Goal: Find specific page/section: Find specific page/section

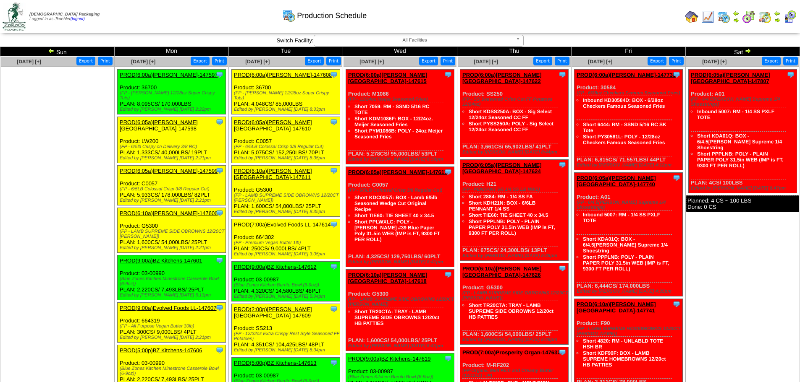
click at [51, 50] on img at bounding box center [51, 50] width 7 height 7
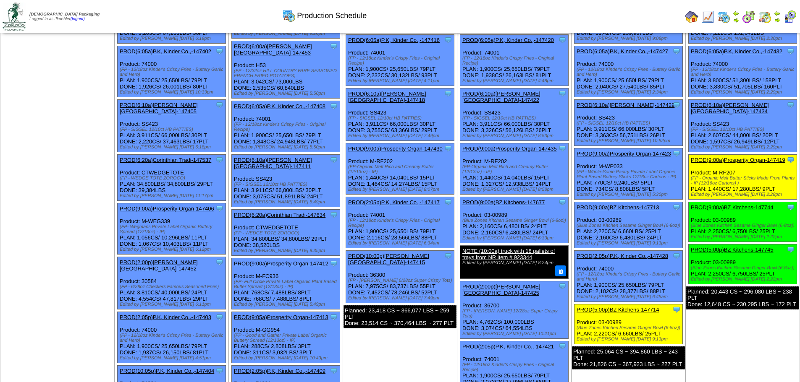
scroll to position [84, 0]
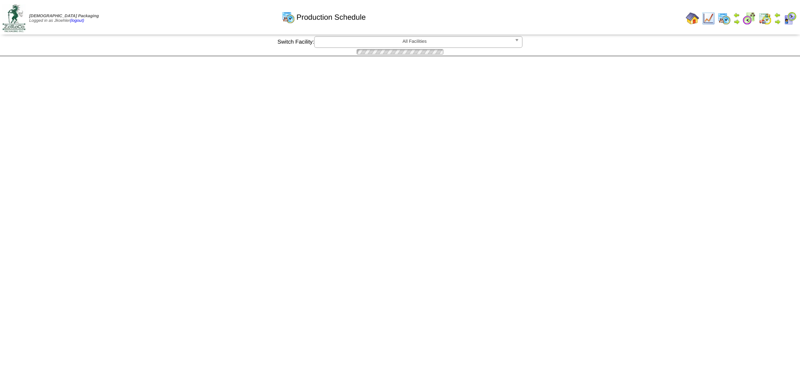
scroll to position [84, 0]
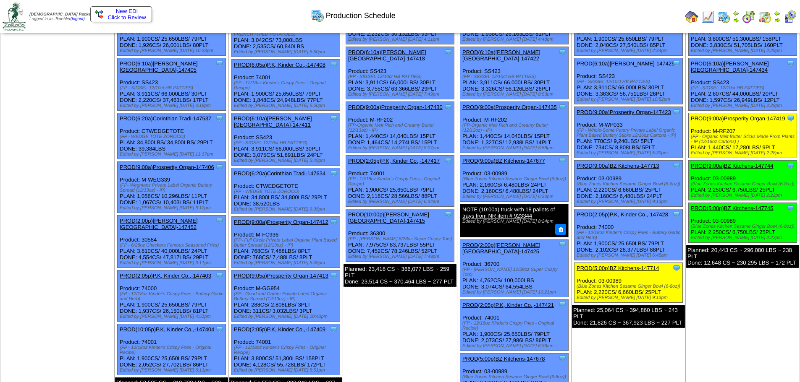
scroll to position [126, 0]
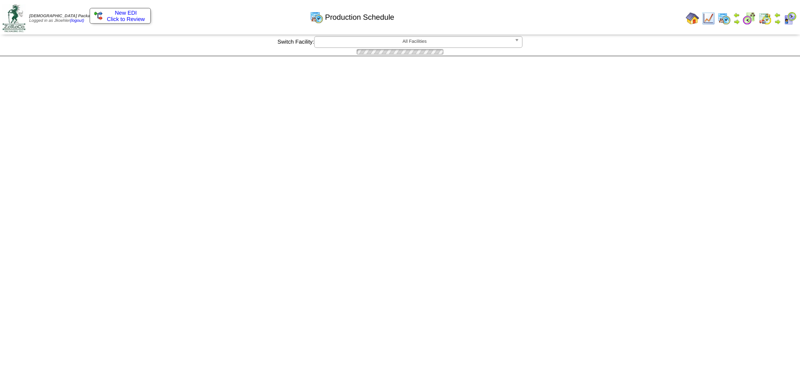
scroll to position [126, 0]
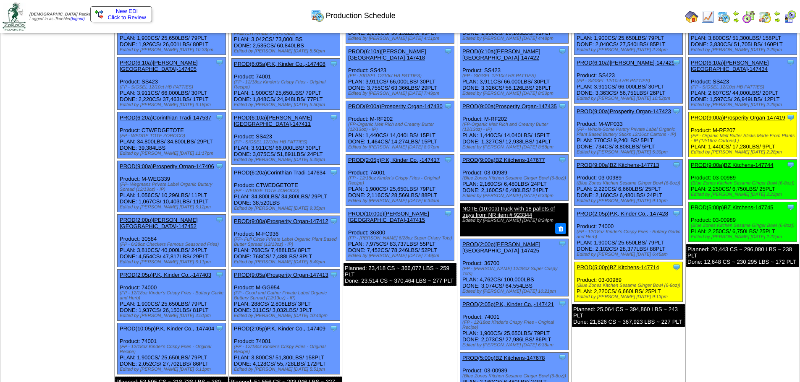
click at [418, 293] on td "[DATE] [+] Print Export Clone Item PROD(6:00a)[PERSON_NAME][GEOGRAPHIC_DATA]-14…" at bounding box center [400, 177] width 114 height 495
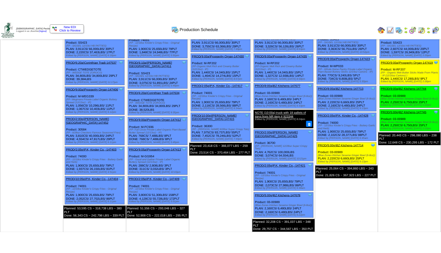
scroll to position [177, 0]
